Goal: Information Seeking & Learning: Learn about a topic

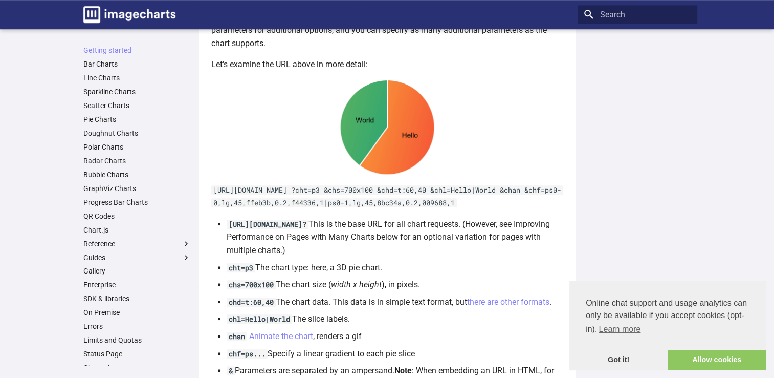
scroll to position [510, 0]
click at [92, 64] on link "Bar Charts" at bounding box center [136, 63] width 107 height 9
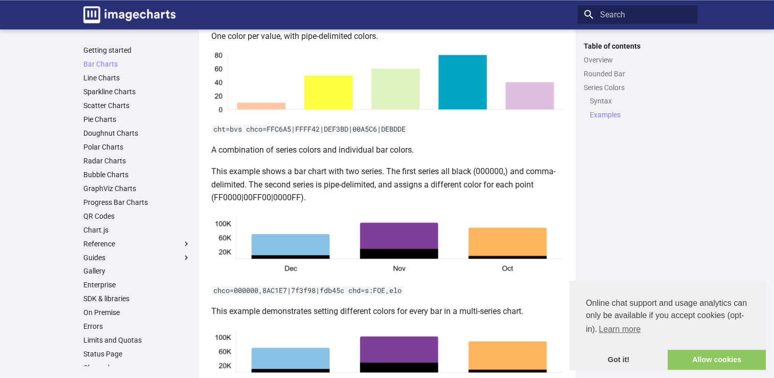
scroll to position [1672, 0]
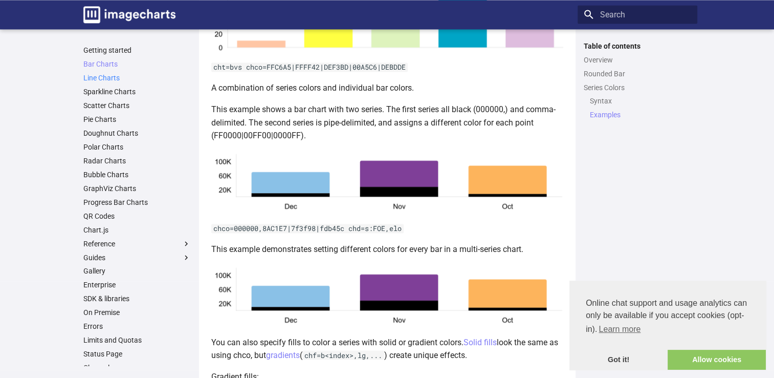
click at [90, 76] on link "Line Charts" at bounding box center [136, 77] width 107 height 9
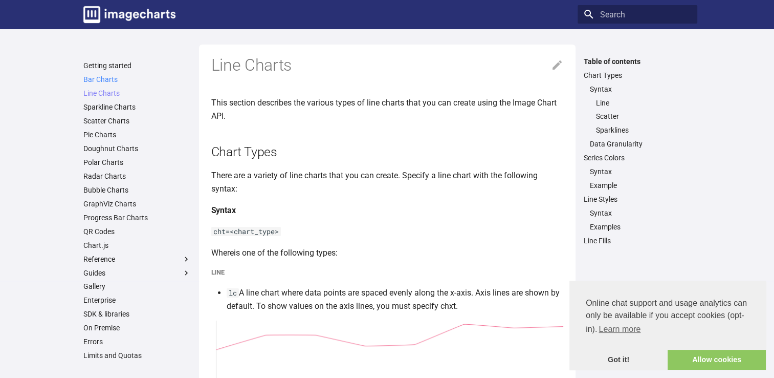
click at [104, 79] on link "Bar Charts" at bounding box center [136, 79] width 107 height 9
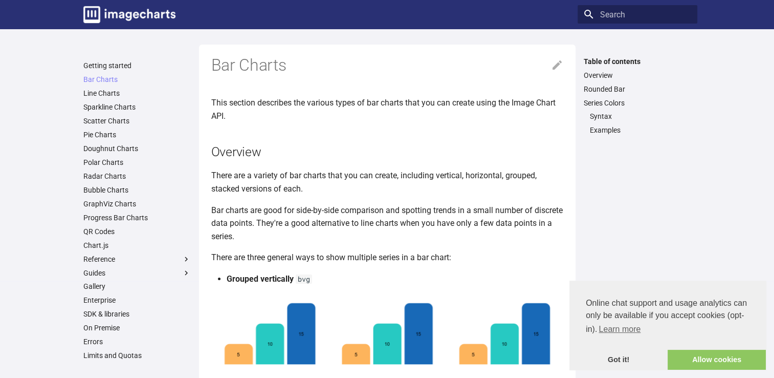
click at [113, 64] on link "Getting started" at bounding box center [136, 65] width 107 height 9
